Goal: Information Seeking & Learning: Learn about a topic

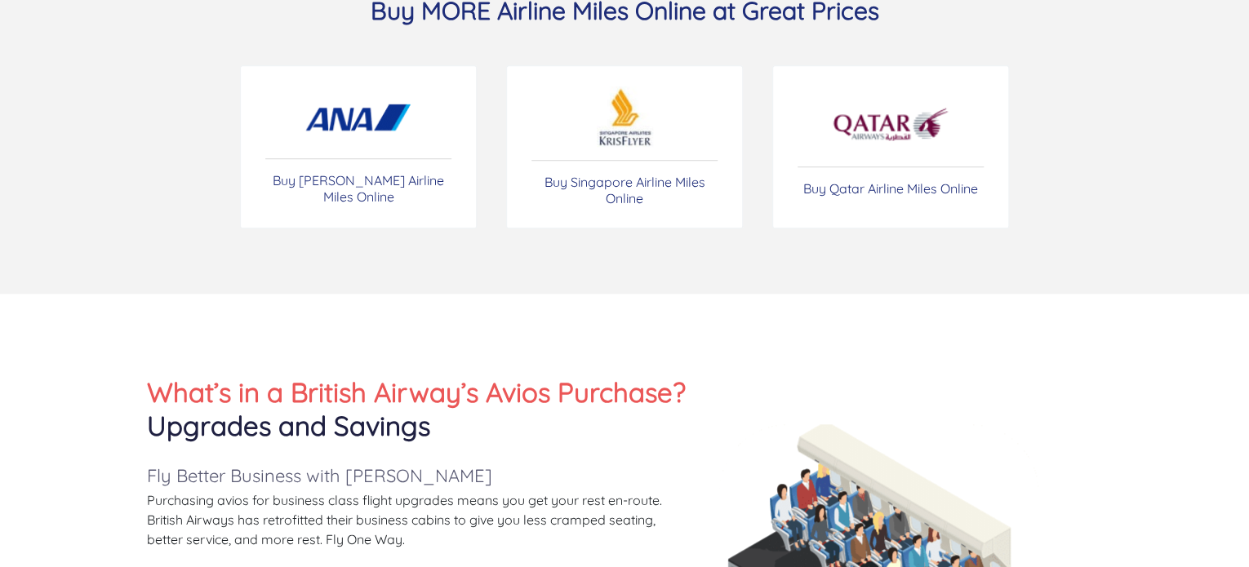
scroll to position [571, 0]
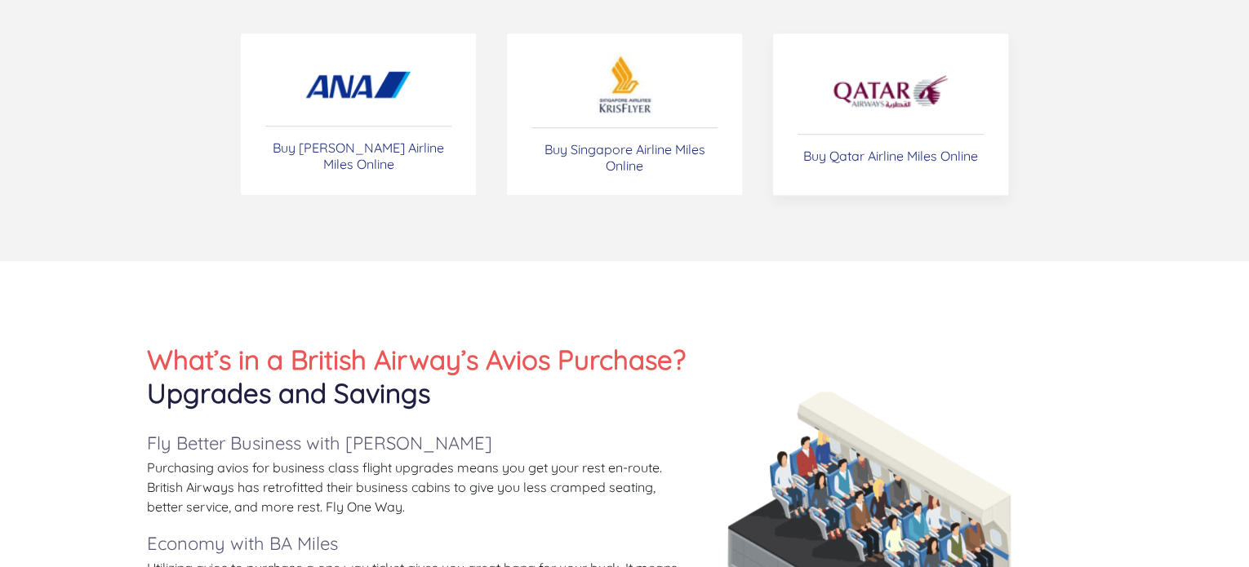
click at [852, 137] on link "Buy Qatar Airline Miles Online" at bounding box center [890, 114] width 237 height 163
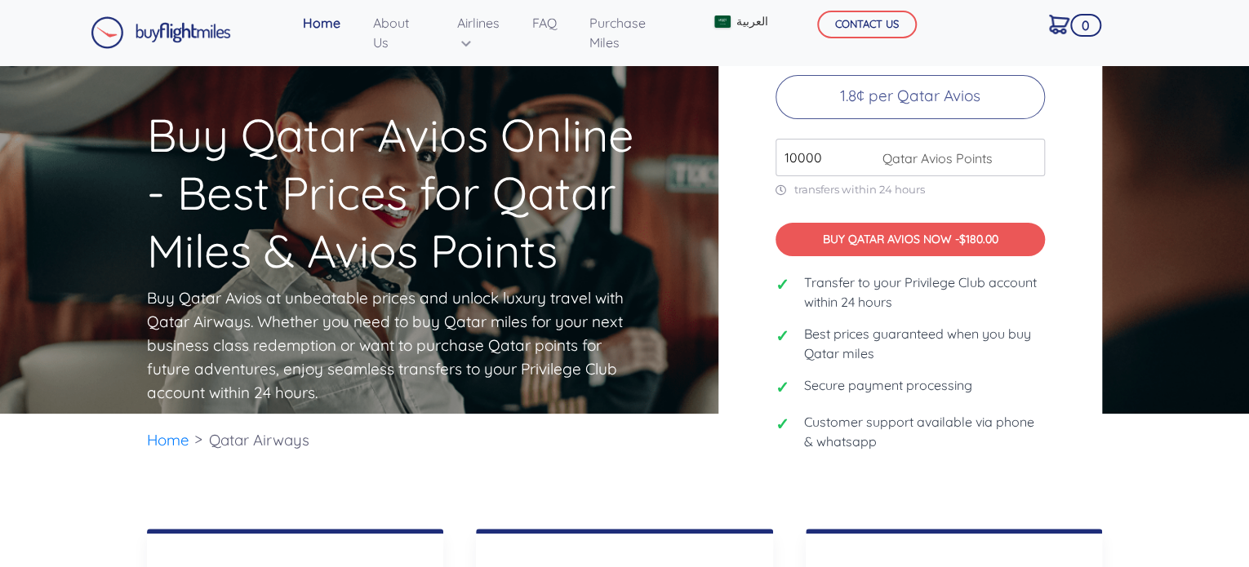
click at [956, 92] on p "1.8¢ per Qatar Avios" at bounding box center [910, 97] width 269 height 44
click at [869, 91] on p "1.8¢ per Qatar Avios" at bounding box center [910, 97] width 269 height 44
click at [859, 94] on p "1.8¢ per Qatar Avios" at bounding box center [910, 97] width 269 height 44
click at [740, 25] on link "العربية" at bounding box center [740, 22] width 65 height 30
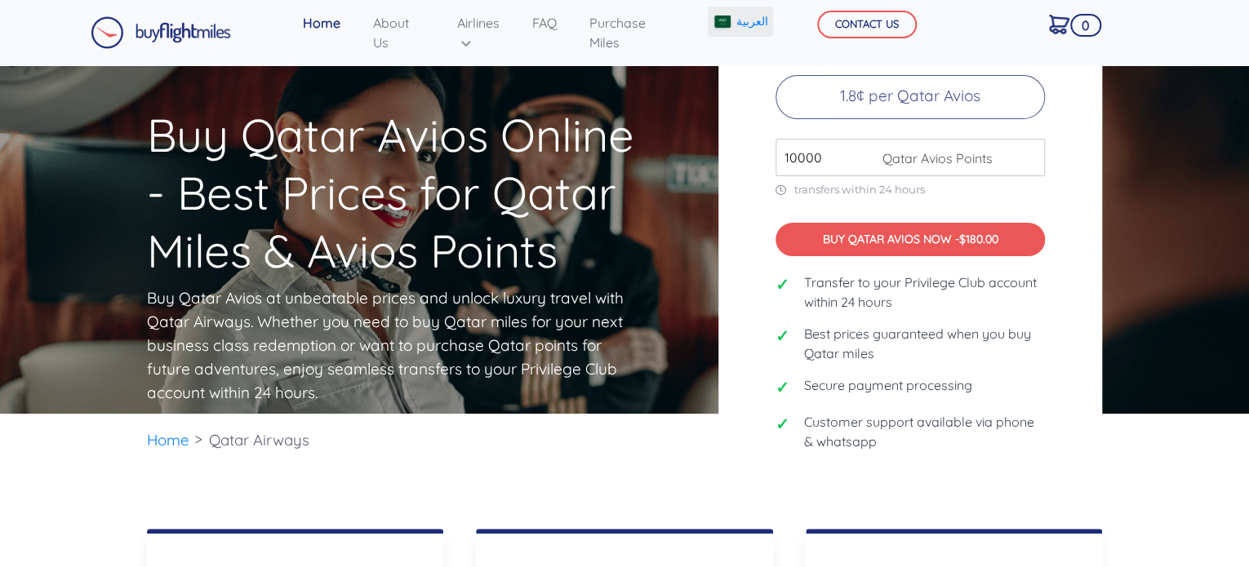
click at [740, 25] on link "العربية" at bounding box center [740, 22] width 65 height 30
click at [725, 25] on img at bounding box center [722, 22] width 16 height 12
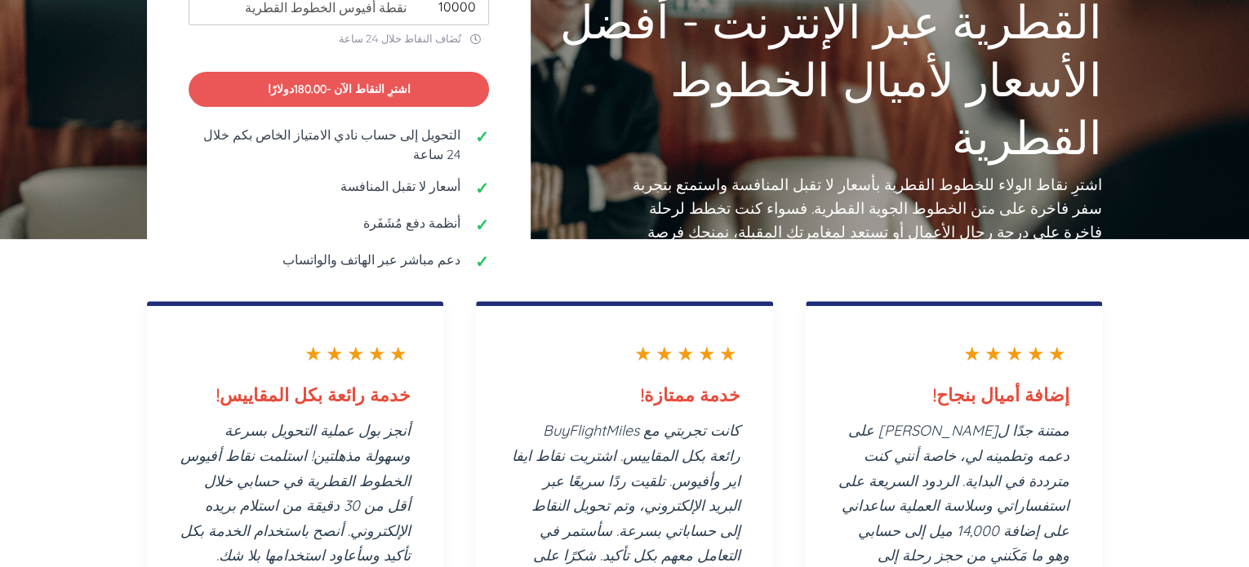
scroll to position [151, 0]
